Goal: Use online tool/utility: Use online tool/utility

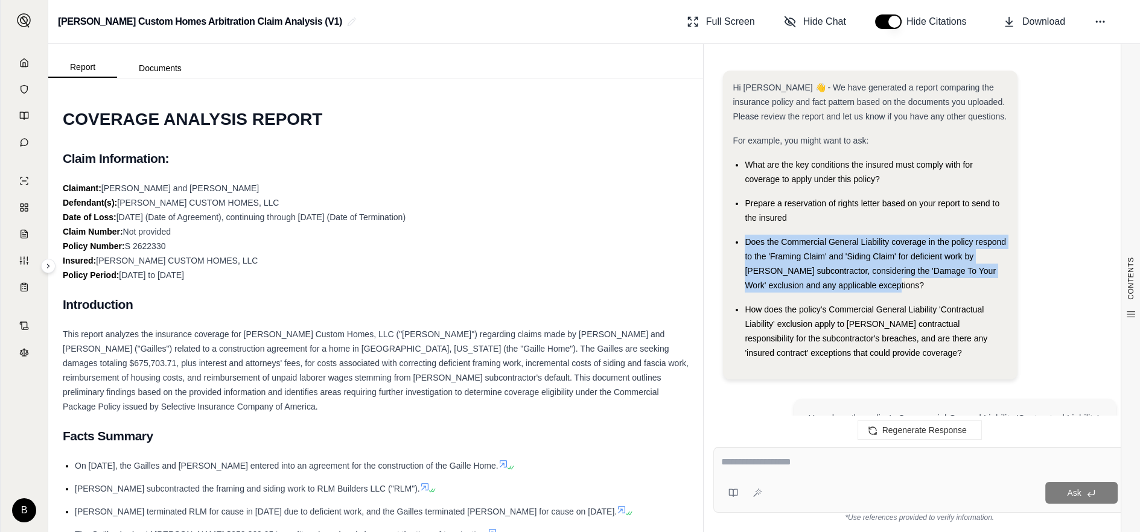
drag, startPoint x: 745, startPoint y: 242, endPoint x: 873, endPoint y: 282, distance: 134.0
click at [873, 282] on div "Does the Commercial General Liability coverage in the policy respond to the 'Fr…" at bounding box center [876, 264] width 263 height 58
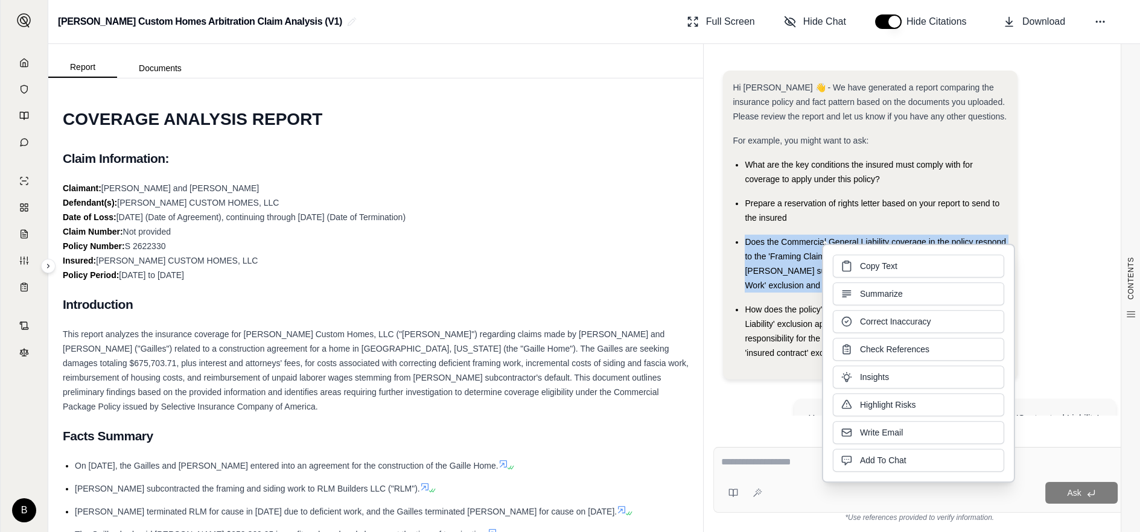
click at [865, 266] on span "Copy Text" at bounding box center [878, 266] width 37 height 12
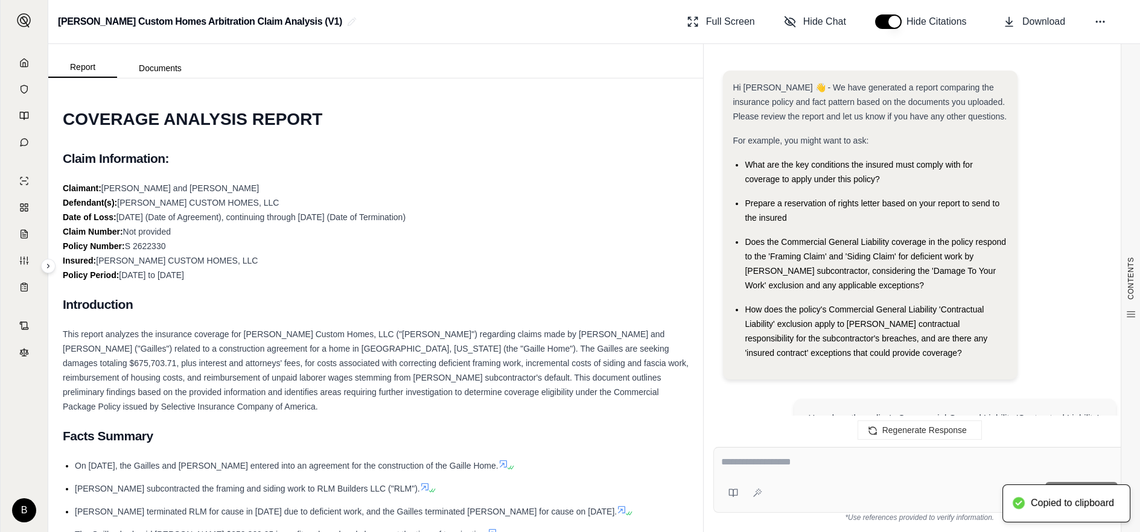
click at [744, 466] on textarea at bounding box center [919, 462] width 396 height 14
paste textarea "**********"
type textarea "**********"
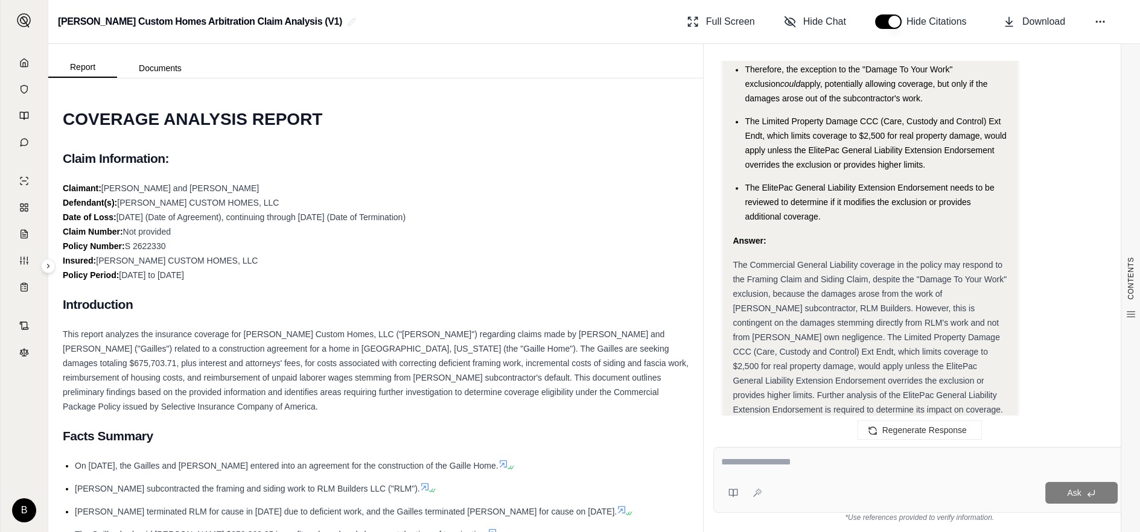
drag, startPoint x: 767, startPoint y: 208, endPoint x: 731, endPoint y: 218, distance: 37.6
click at [765, 260] on span "The Commercial General Liability coverage in the policy may respond to the Fram…" at bounding box center [869, 337] width 274 height 154
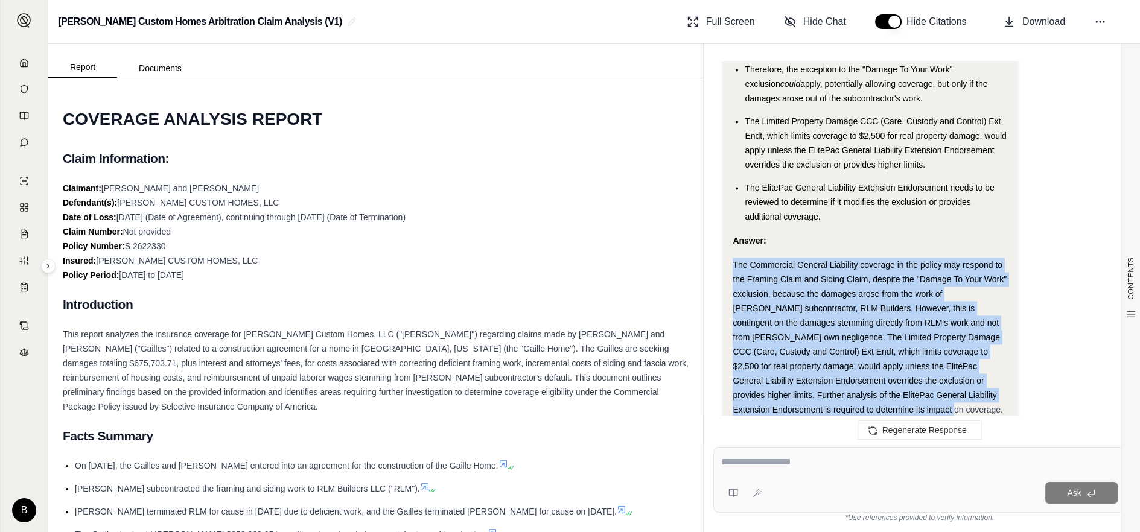
drag, startPoint x: 733, startPoint y: 201, endPoint x: 910, endPoint y: 351, distance: 232.1
click at [910, 351] on div "The Commercial General Liability coverage in the policy may respond to the Fram…" at bounding box center [869, 337] width 275 height 159
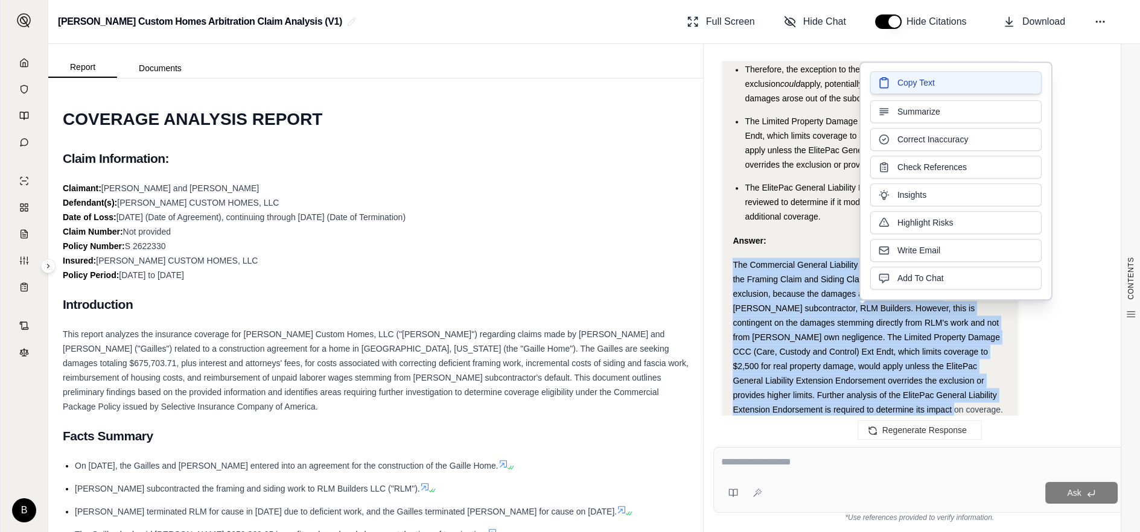
click at [914, 83] on span "Copy Text" at bounding box center [915, 83] width 37 height 12
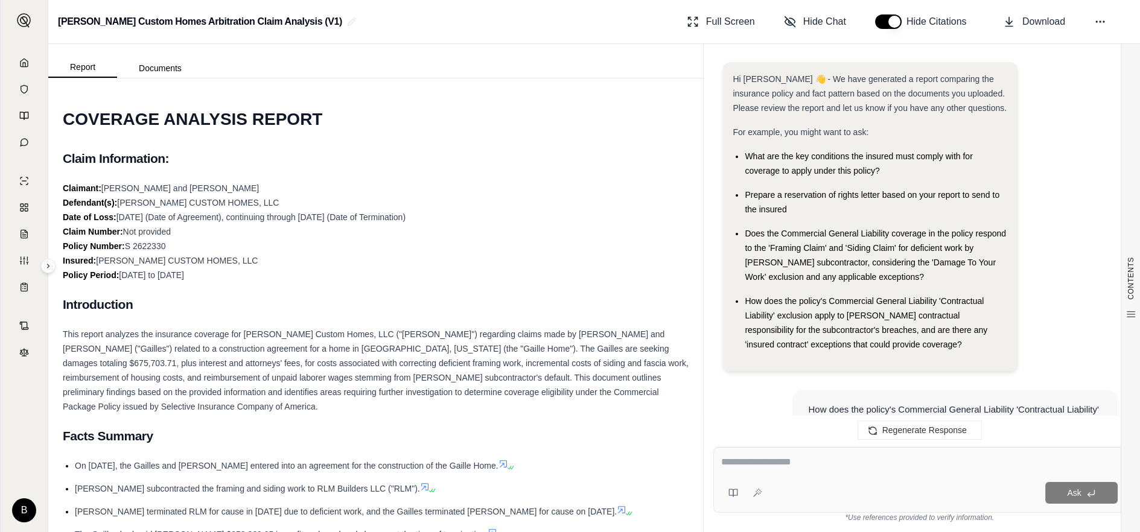
scroll to position [0, 0]
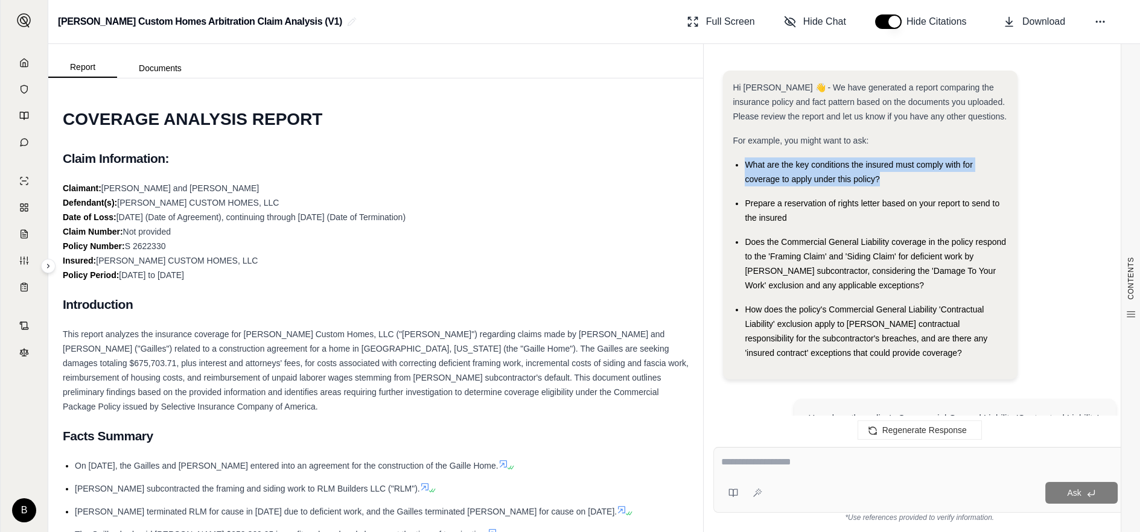
drag, startPoint x: 745, startPoint y: 163, endPoint x: 886, endPoint y: 180, distance: 142.3
click at [886, 180] on div "What are the key conditions the insured must comply with for coverage to apply …" at bounding box center [876, 171] width 263 height 29
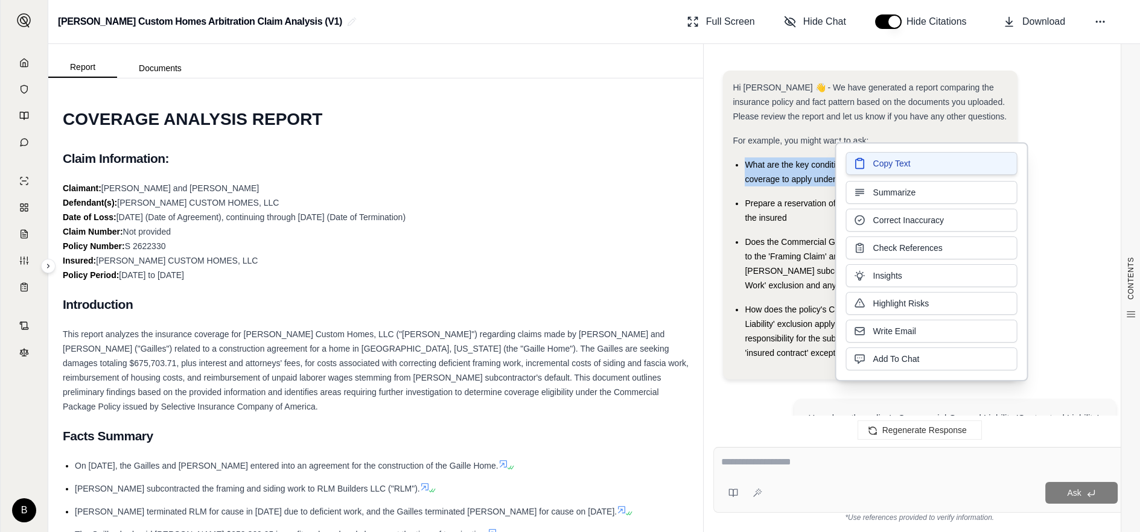
click at [873, 162] on span "Copy Text" at bounding box center [890, 163] width 37 height 12
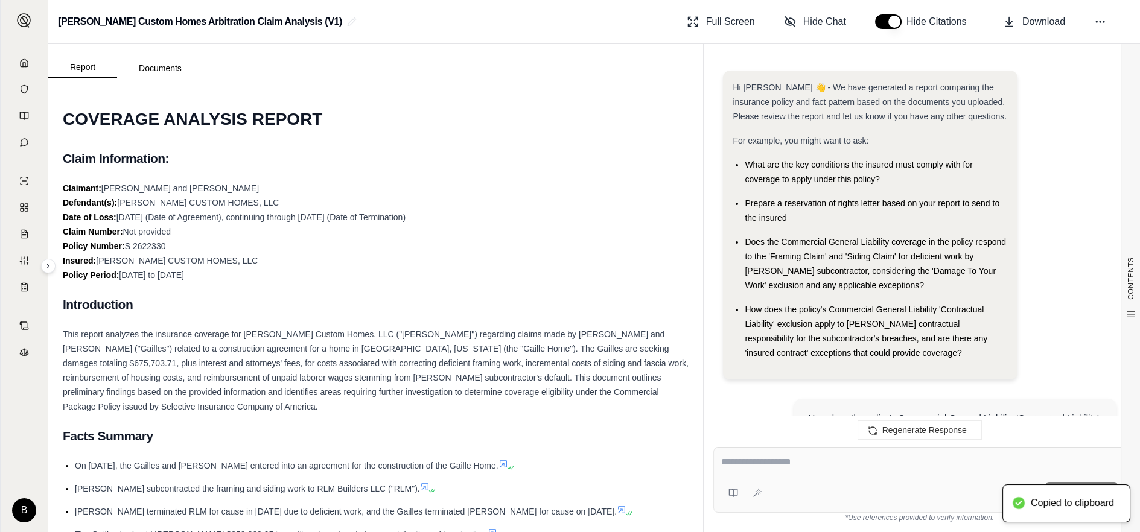
click at [775, 471] on div at bounding box center [919, 464] width 396 height 19
click at [769, 463] on textarea at bounding box center [919, 462] width 396 height 14
paste textarea "**********"
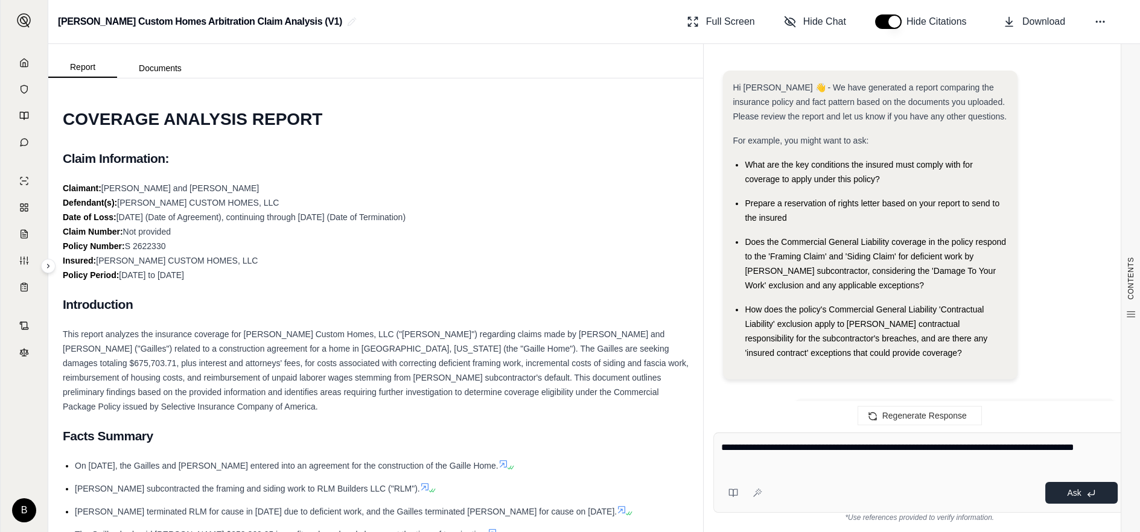
type textarea "**********"
click at [1073, 492] on span "Ask" at bounding box center [1074, 493] width 14 height 10
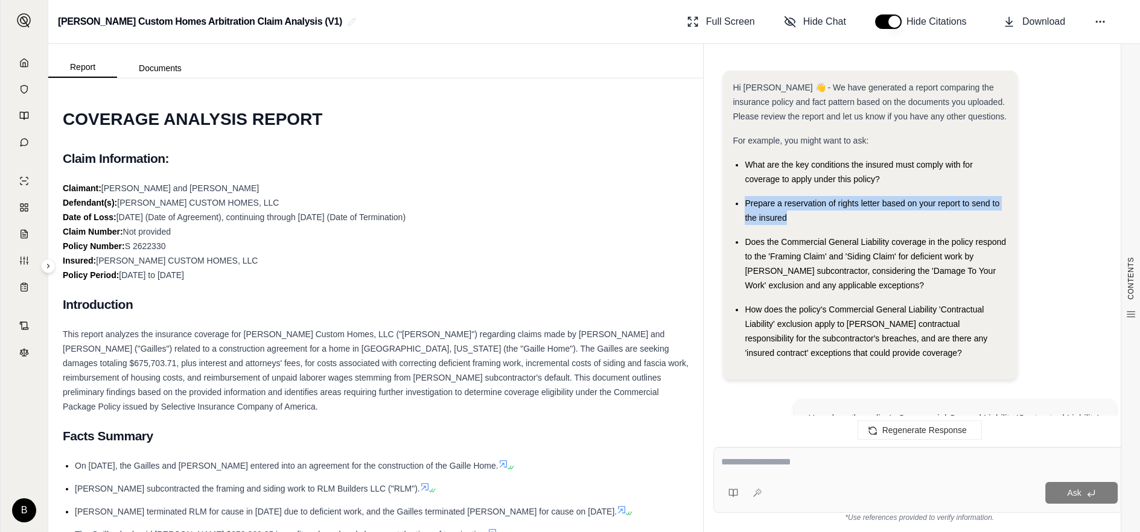
drag, startPoint x: 788, startPoint y: 215, endPoint x: 743, endPoint y: 204, distance: 46.1
click at [743, 204] on ul "What are the key conditions the insured must comply with for coverage to apply …" at bounding box center [869, 258] width 275 height 203
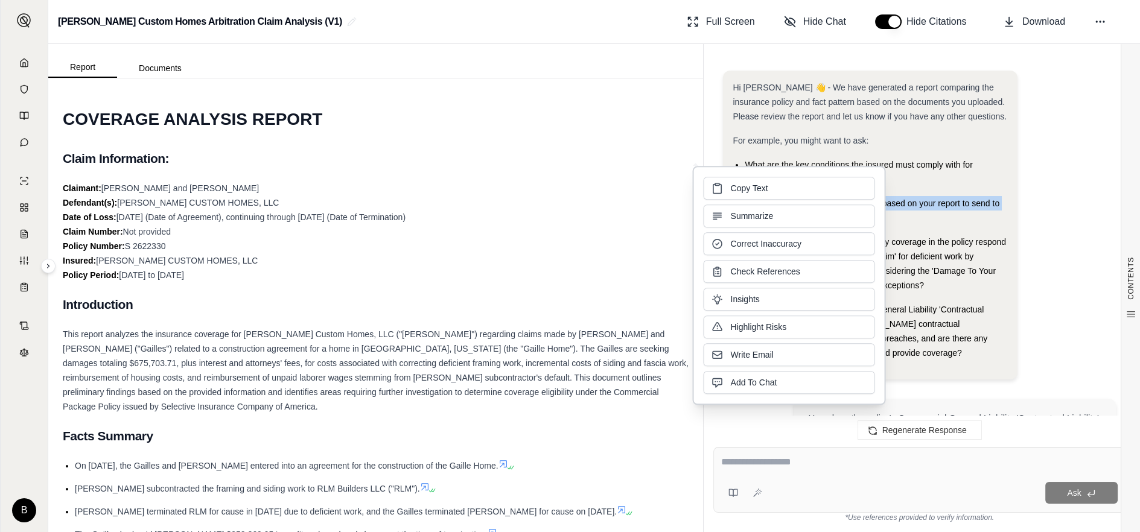
drag, startPoint x: 743, startPoint y: 187, endPoint x: 751, endPoint y: 203, distance: 18.4
click at [742, 186] on span "Copy Text" at bounding box center [748, 188] width 37 height 12
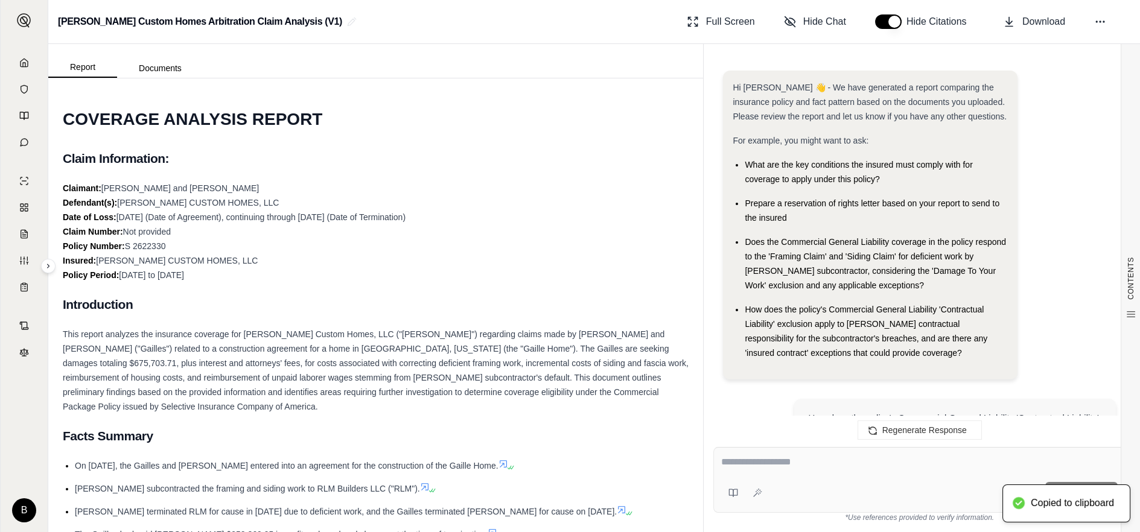
click at [731, 465] on textarea at bounding box center [919, 462] width 396 height 14
paste textarea "**********"
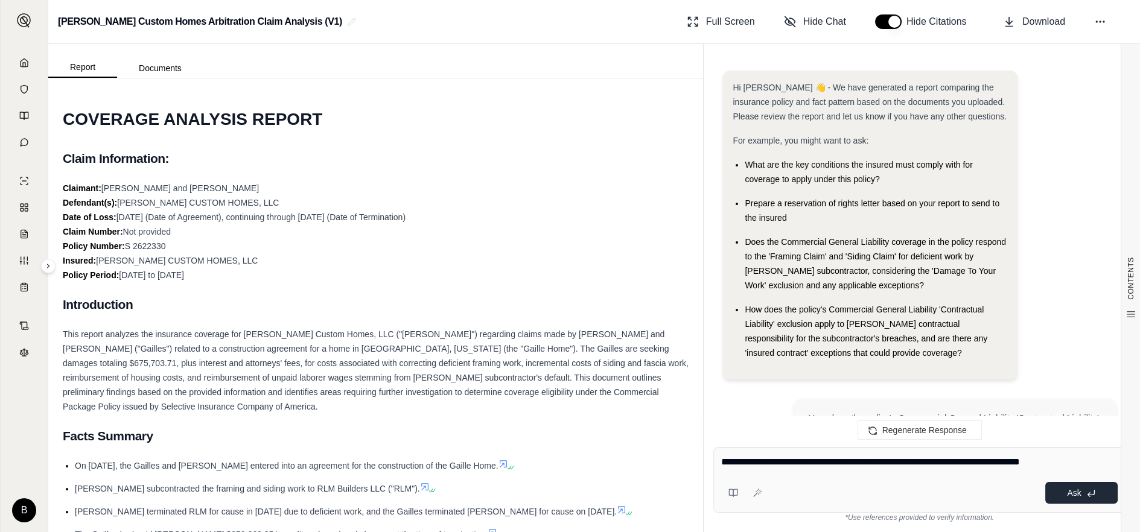
type textarea "**********"
click at [1074, 494] on span "Ask" at bounding box center [1074, 493] width 14 height 10
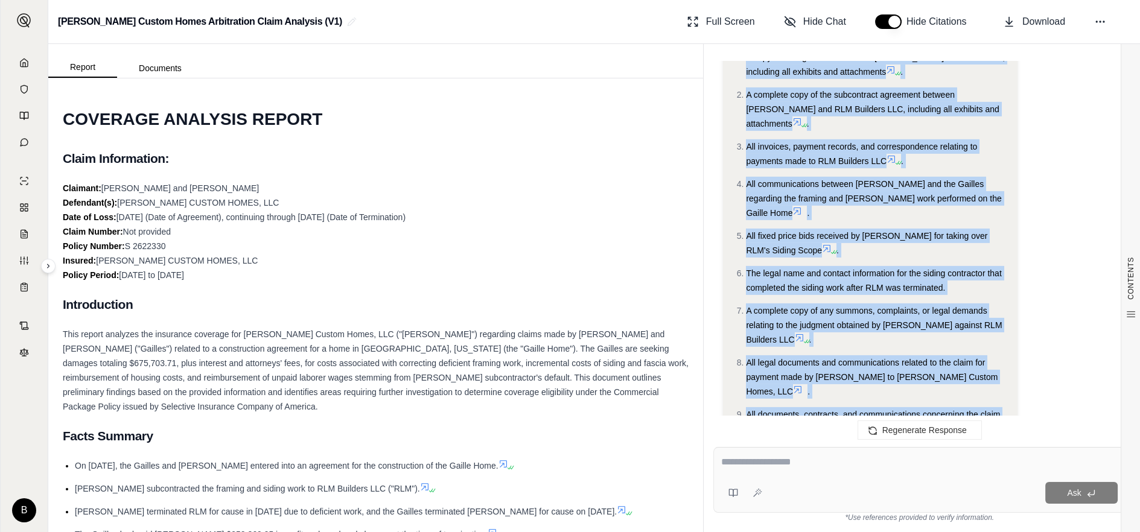
scroll to position [8935, 0]
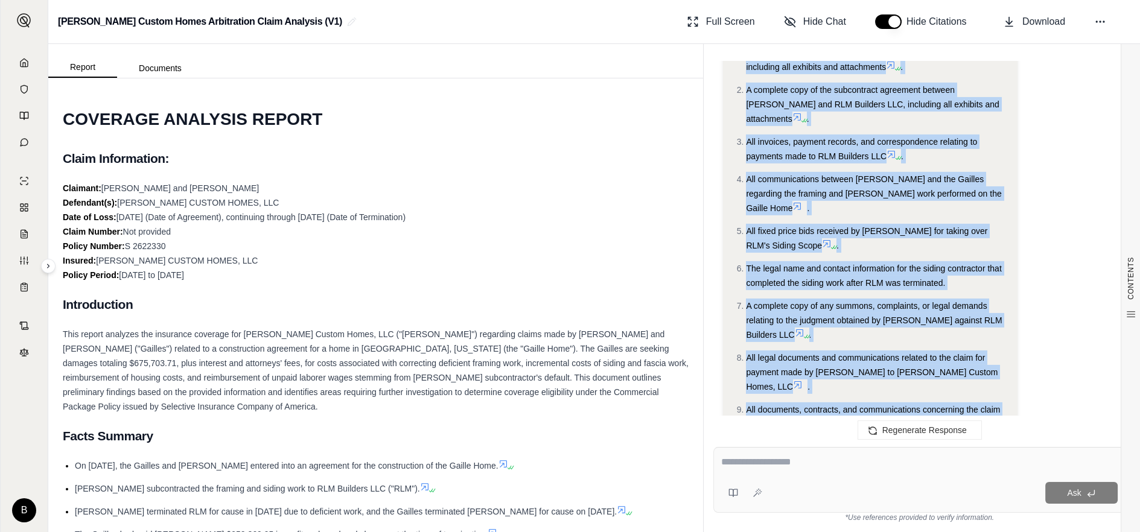
drag, startPoint x: 733, startPoint y: 212, endPoint x: 895, endPoint y: 322, distance: 196.3
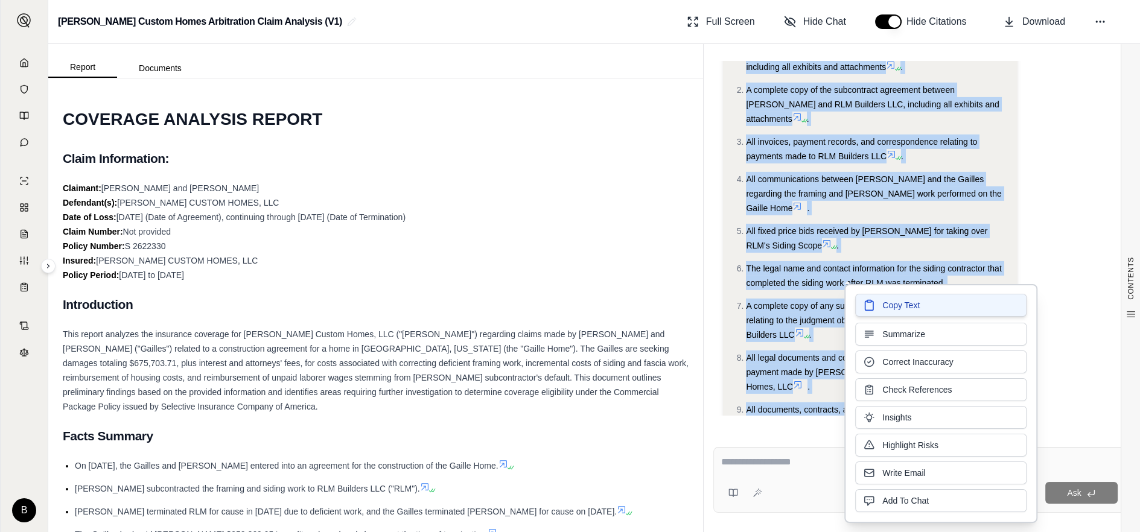
click at [900, 308] on span "Copy Text" at bounding box center [900, 305] width 37 height 12
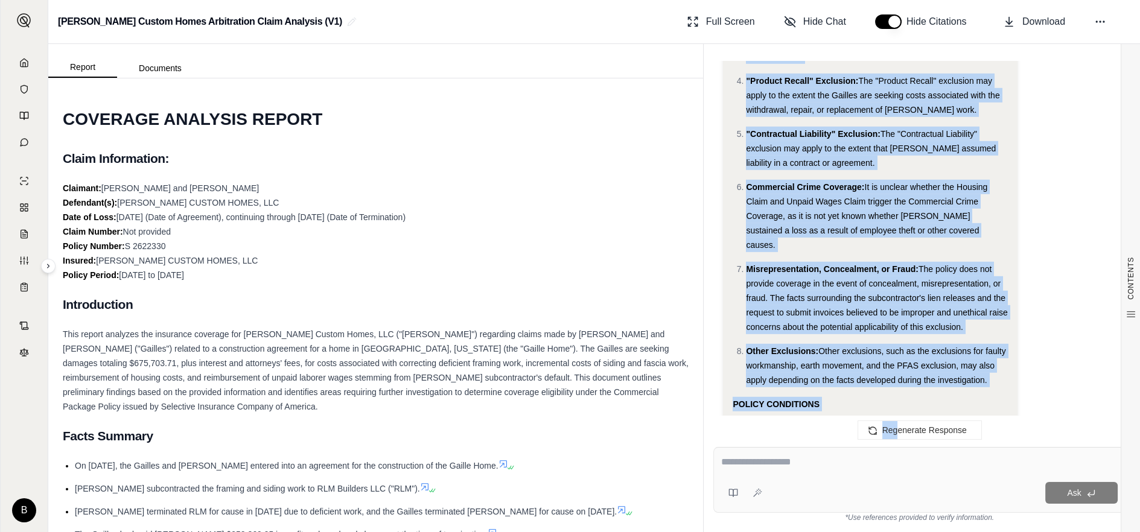
scroll to position [8330, 0]
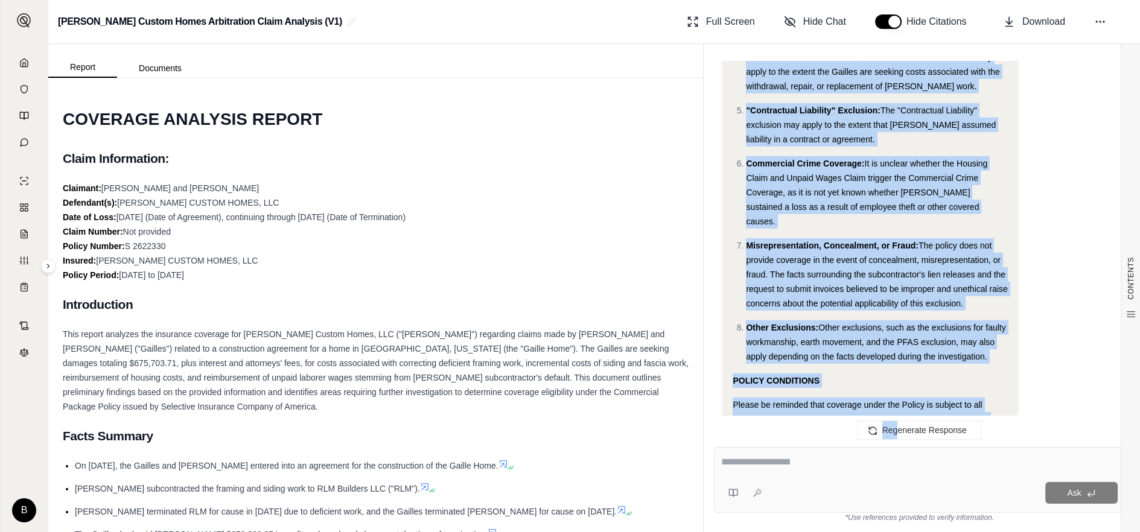
drag, startPoint x: 733, startPoint y: 220, endPoint x: 990, endPoint y: 234, distance: 256.8
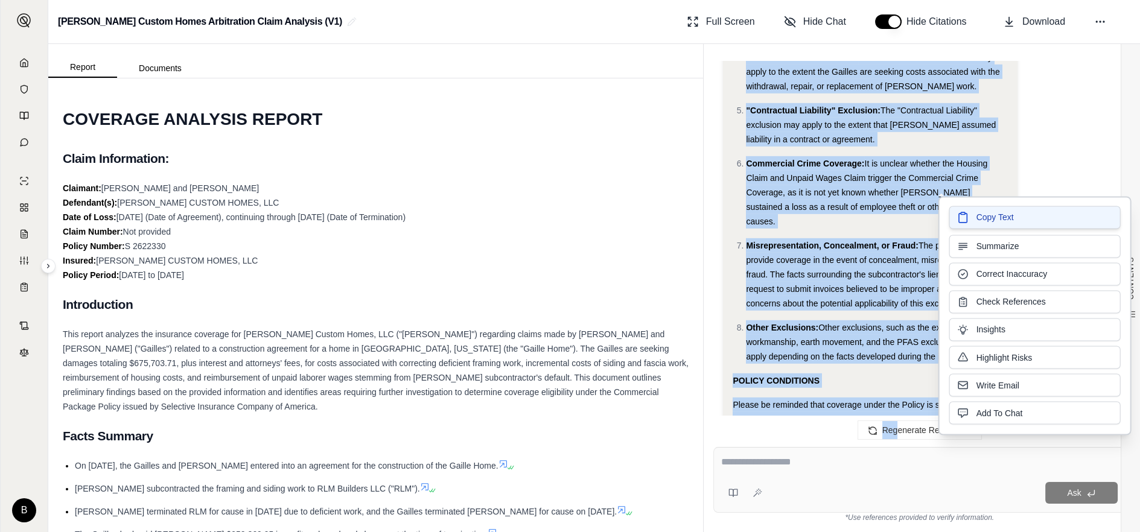
click at [971, 218] on button "Copy Text" at bounding box center [1034, 217] width 171 height 23
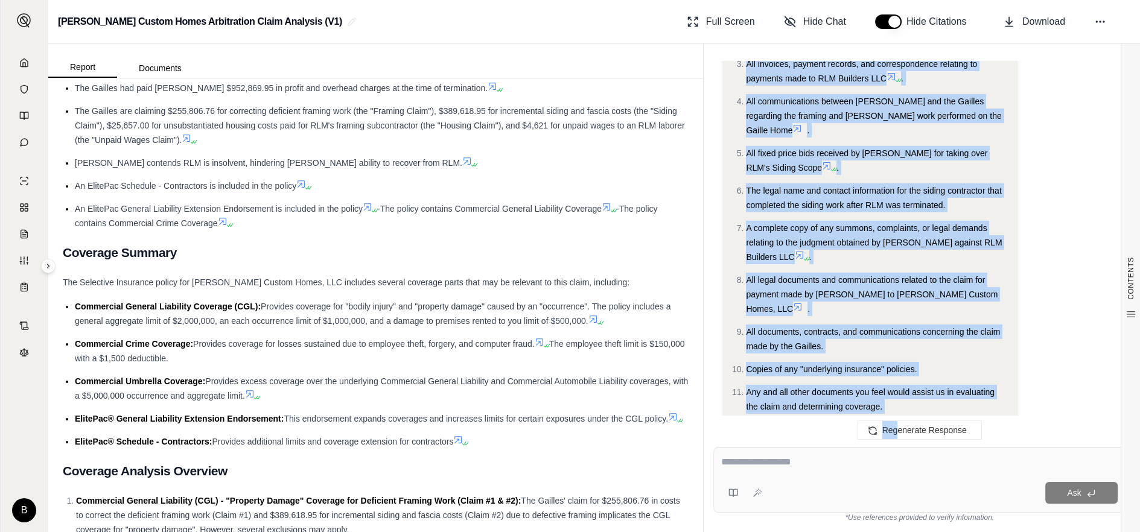
scroll to position [9059, 0]
